Goal: Find specific page/section: Find specific page/section

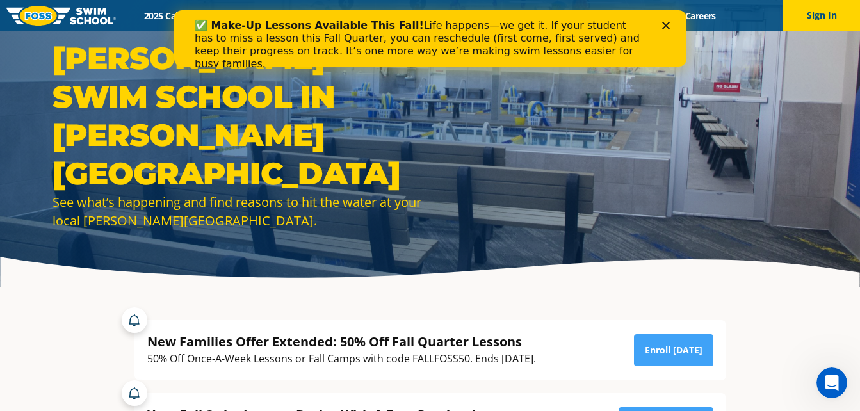
click at [666, 22] on icon "Close" at bounding box center [665, 26] width 8 height 8
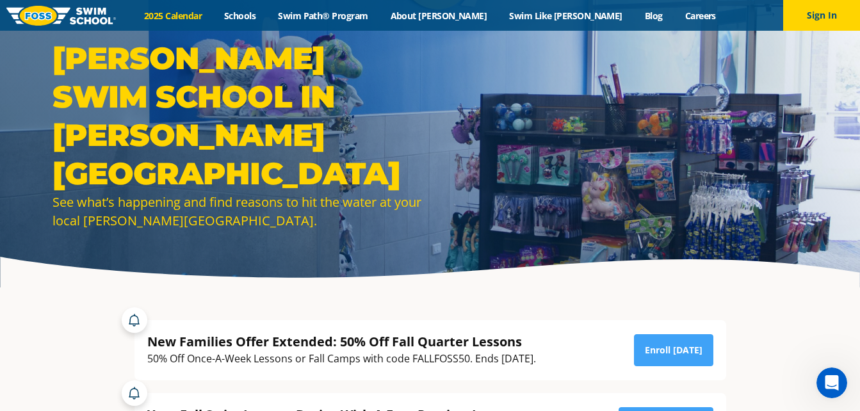
click at [213, 13] on link "2025 Calendar" at bounding box center [173, 16] width 80 height 12
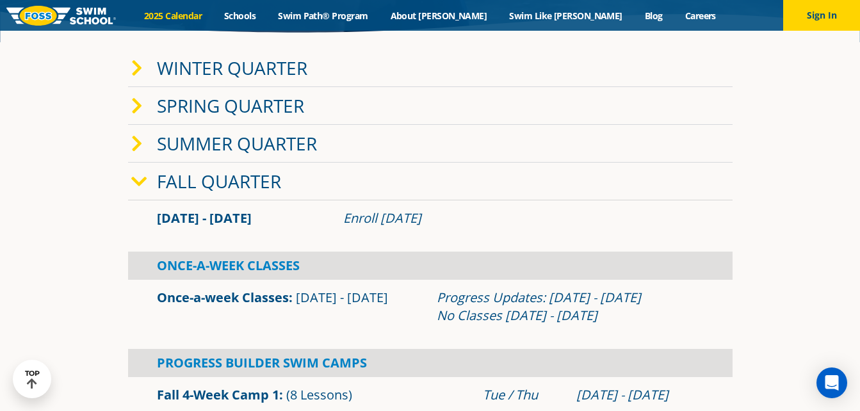
scroll to position [246, 0]
click at [232, 294] on link "Once-a-week Classes" at bounding box center [223, 296] width 132 height 17
